Goal: Browse casually: Explore the website without a specific task or goal

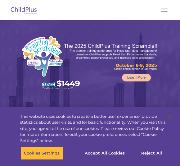
select select "MEDIUM"
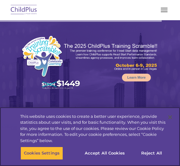
click at [158, 148] on button "Reject All" at bounding box center [151, 153] width 39 height 13
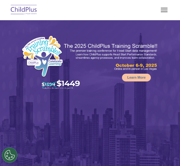
select select "MEDIUM"
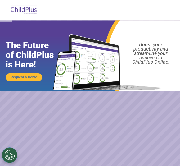
click at [170, 6] on button "button" at bounding box center [164, 10] width 13 height 10
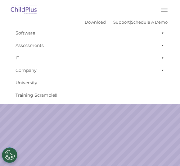
click at [163, 9] on button "button" at bounding box center [164, 10] width 13 height 10
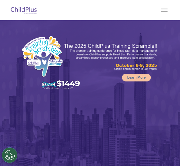
select select "MEDIUM"
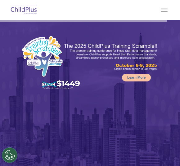
click at [11, 151] on button "Cookies Settings" at bounding box center [10, 155] width 16 height 16
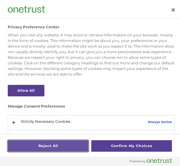
click at [60, 141] on button "Reject All" at bounding box center [48, 146] width 81 height 12
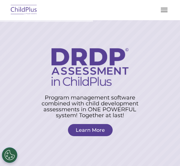
click at [34, 11] on img at bounding box center [23, 10] width 29 height 15
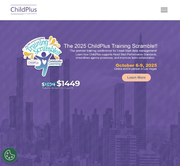
select select "MEDIUM"
